Goal: Task Accomplishment & Management: Use online tool/utility

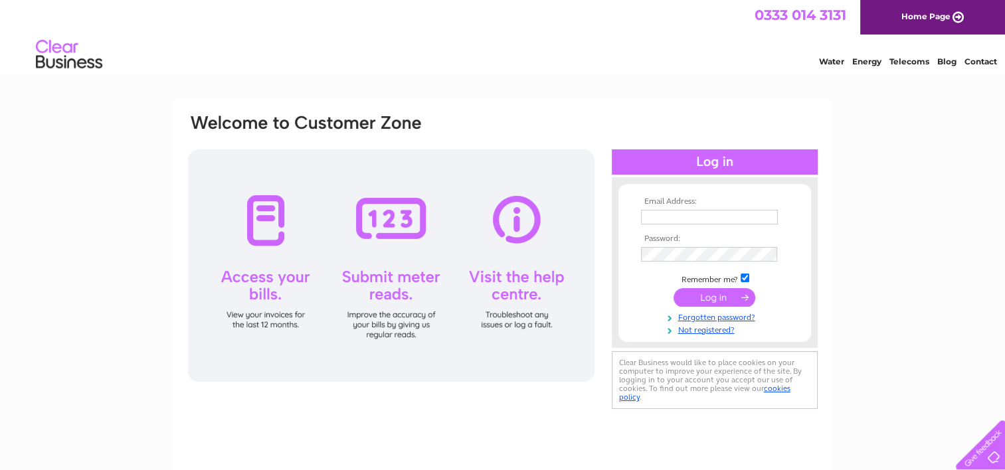
type input "[EMAIL_ADDRESS][DOMAIN_NAME]"
click at [712, 296] on input "submit" at bounding box center [715, 297] width 82 height 19
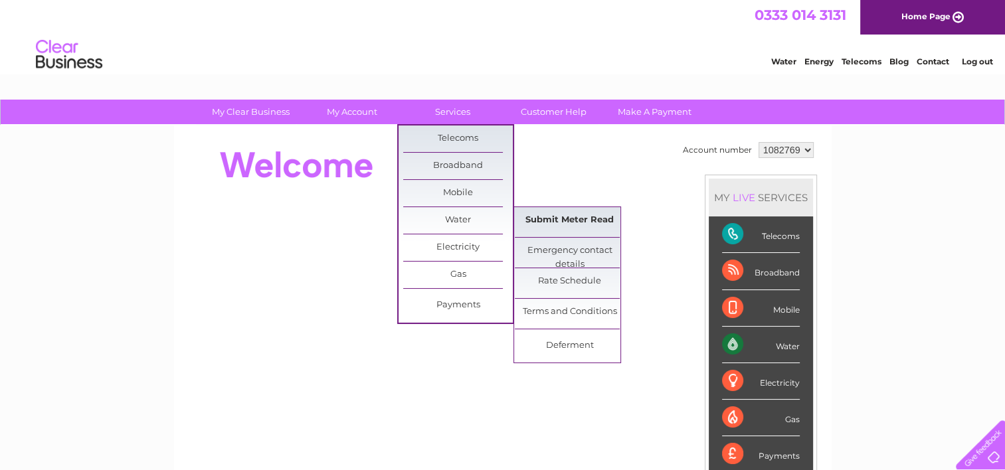
click at [544, 217] on link "Submit Meter Read" at bounding box center [570, 220] width 110 height 27
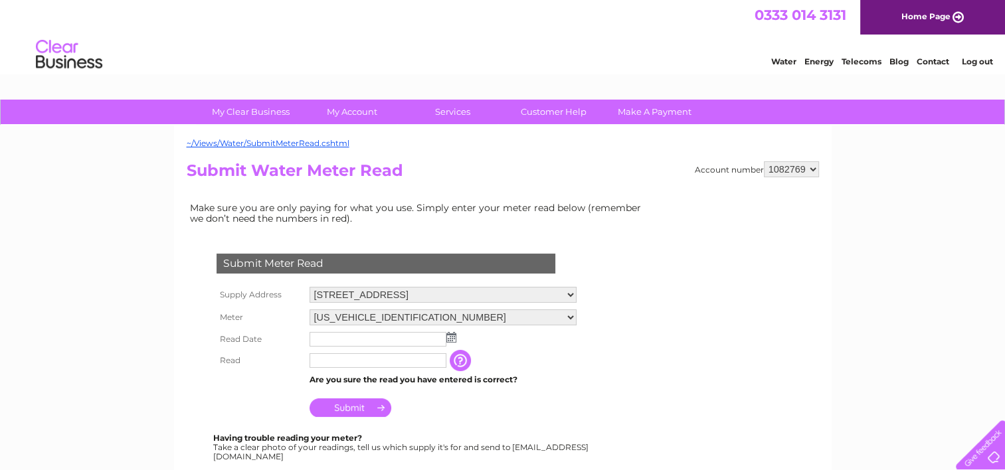
click at [447, 333] on img at bounding box center [451, 337] width 10 height 11
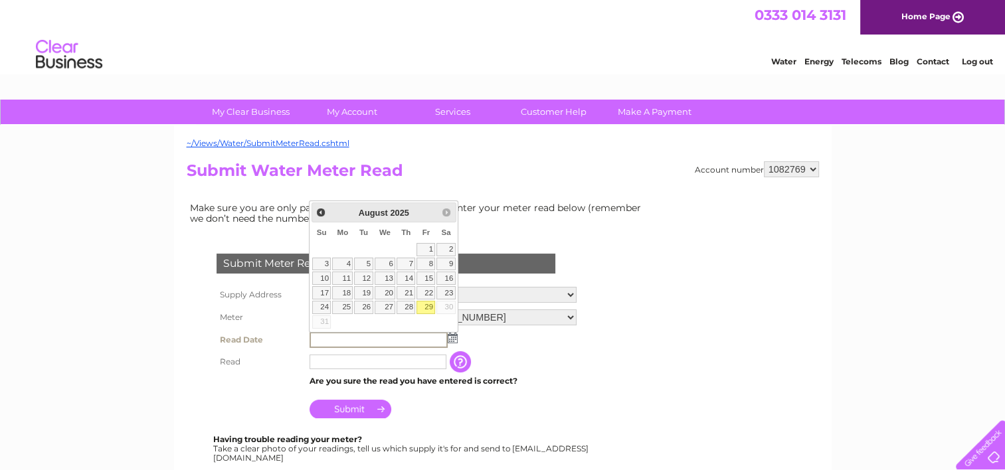
click at [426, 304] on link "29" at bounding box center [425, 307] width 19 height 13
type input "2025/08/29"
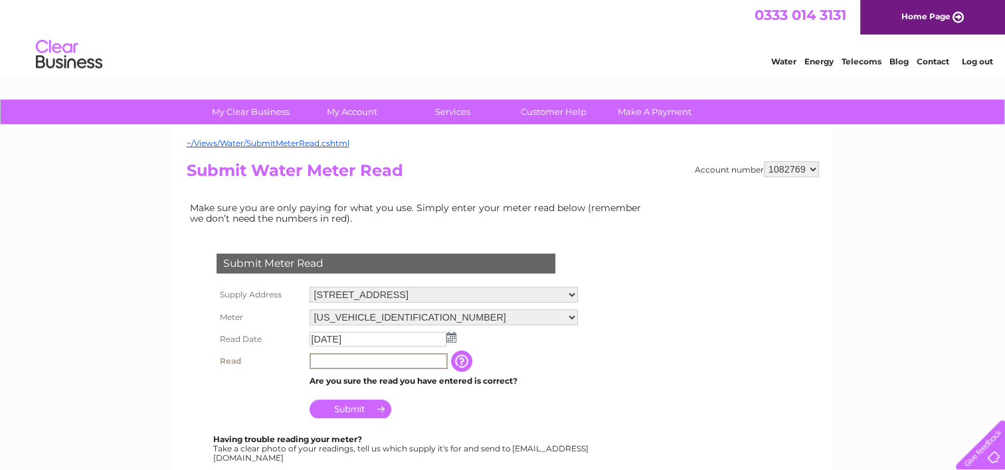
click at [346, 356] on input "text" at bounding box center [379, 361] width 138 height 16
type input "00129"
click at [353, 409] on input "Submit" at bounding box center [351, 409] width 82 height 19
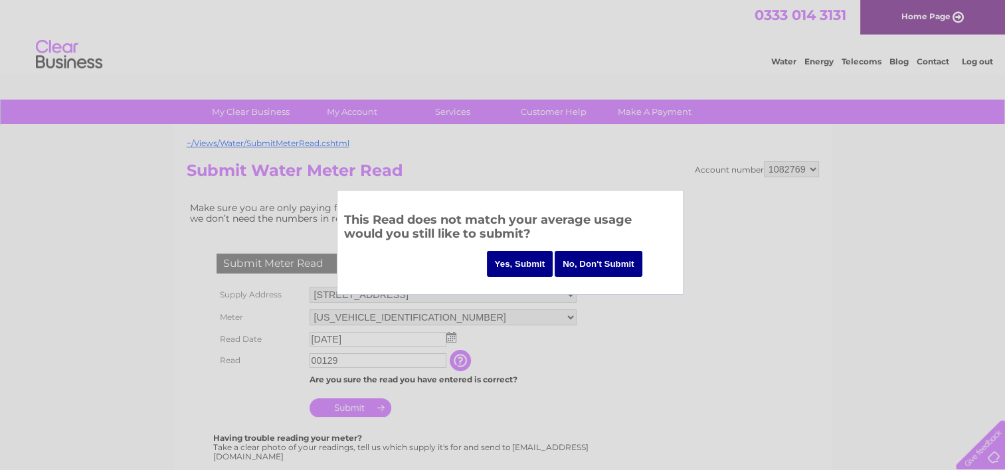
click at [505, 261] on input "Yes, Submit" at bounding box center [520, 264] width 66 height 26
